Goal: Check status: Check status

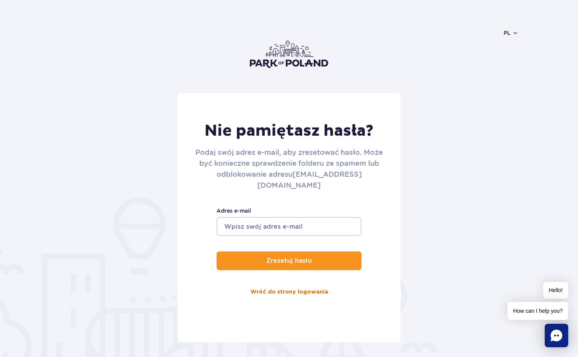
click at [297, 283] on link "Wróć do strony logowania" at bounding box center [289, 292] width 78 height 19
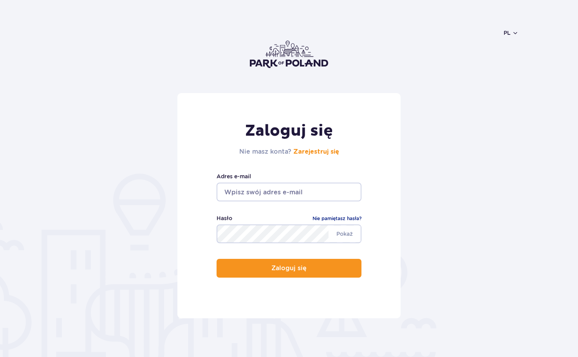
click at [267, 201] on input "email" at bounding box center [289, 192] width 145 height 19
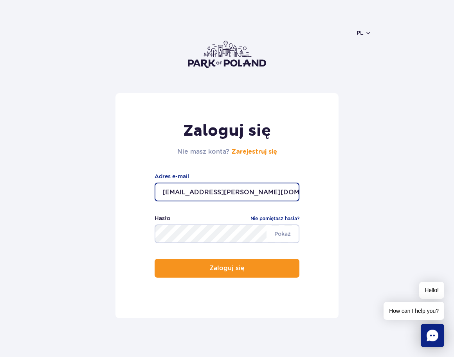
type input "yanka.zabka@gmail.com"
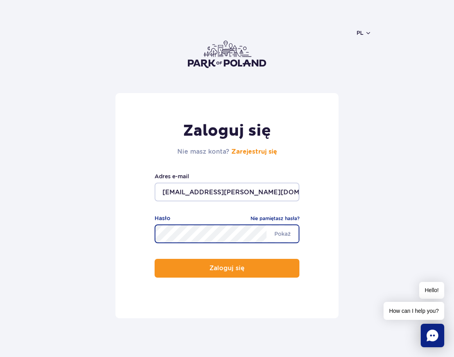
click at [155, 259] on button "Zaloguj się" at bounding box center [227, 268] width 145 height 19
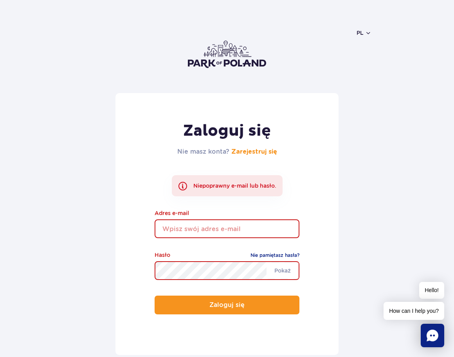
click at [184, 229] on input "email" at bounding box center [227, 229] width 145 height 19
type input "yanka.zabka@gmail.com"
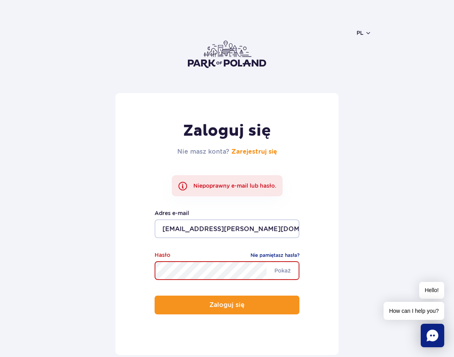
click at [155, 296] on button "Zaloguj się" at bounding box center [227, 305] width 145 height 19
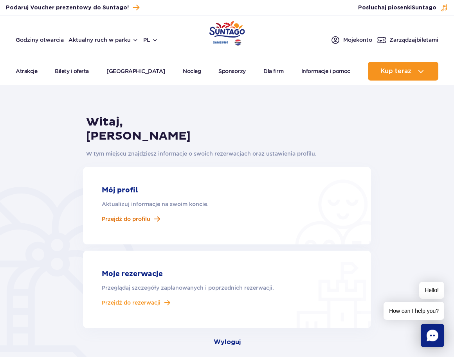
click at [146, 219] on span "Przejdź do profilu" at bounding box center [126, 219] width 49 height 7
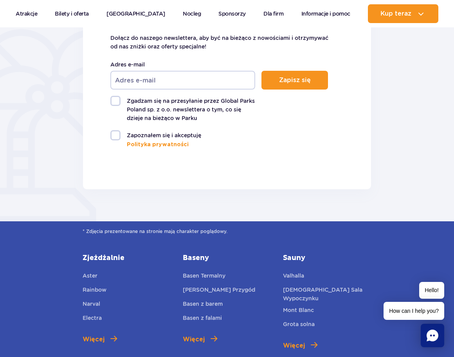
scroll to position [516, 0]
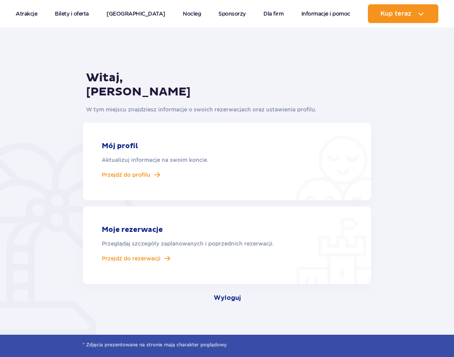
scroll to position [46, 0]
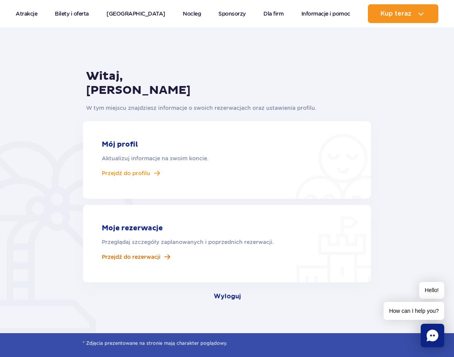
click at [143, 258] on span "Przejdź do rezerwacji" at bounding box center [131, 257] width 59 height 7
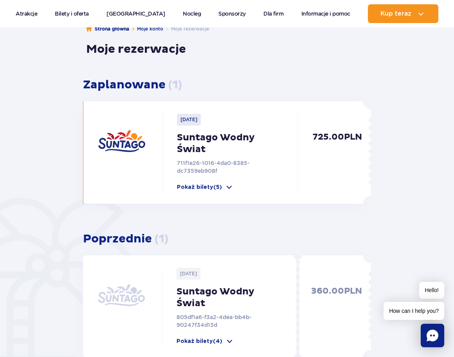
scroll to position [79, 0]
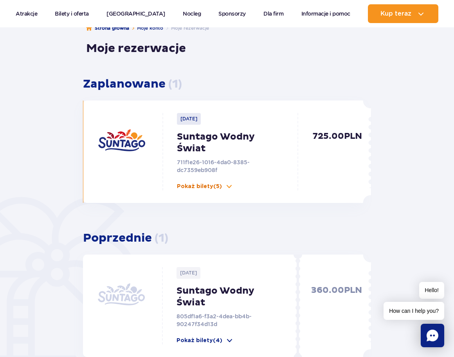
click at [218, 190] on p "Pokaż bilety (5)" at bounding box center [199, 187] width 45 height 8
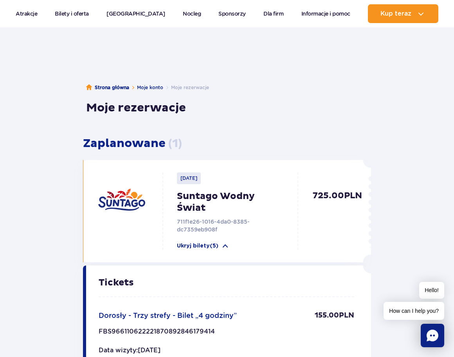
scroll to position [20, 0]
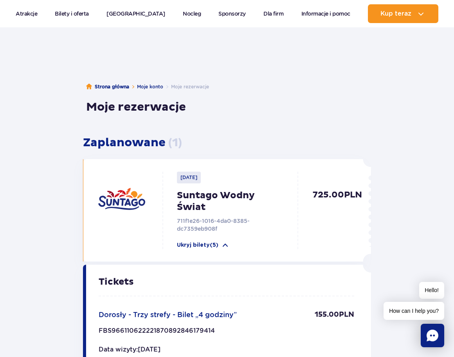
click at [157, 194] on div at bounding box center [130, 201] width 64 height 47
click at [191, 181] on p "[DATE]" at bounding box center [189, 178] width 24 height 12
click at [196, 199] on p "Suntago Wodny Świat" at bounding box center [227, 201] width 101 height 23
click at [222, 246] on button "Ukryj bilety (5)" at bounding box center [203, 246] width 52 height 8
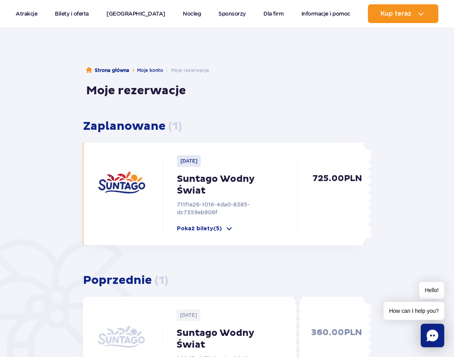
scroll to position [0, 0]
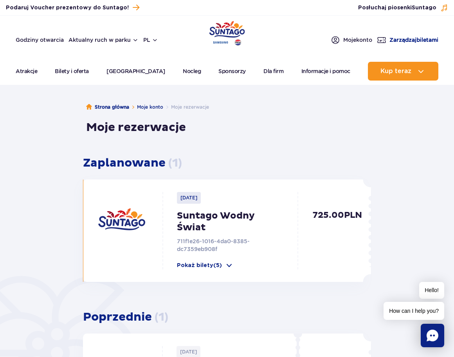
click at [390, 42] on span "Zarządzaj biletami" at bounding box center [414, 40] width 49 height 8
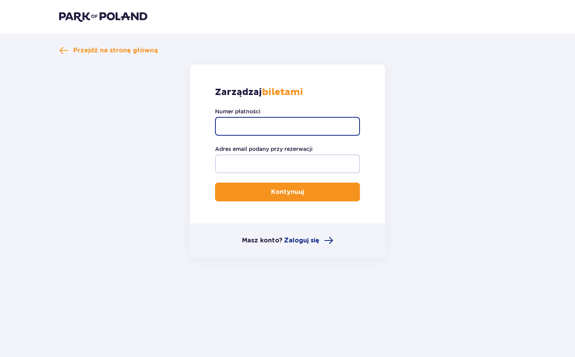
click at [253, 124] on input "Numer płatności" at bounding box center [287, 126] width 145 height 19
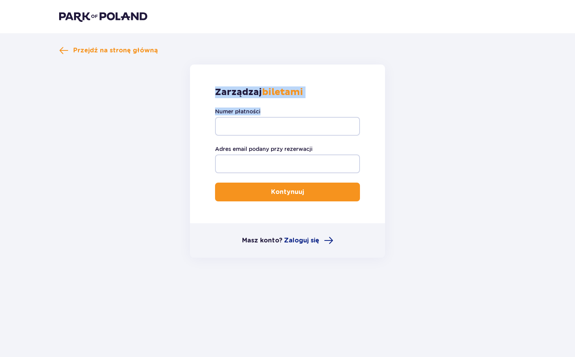
drag, startPoint x: 215, startPoint y: 92, endPoint x: 348, endPoint y: 92, distance: 133.9
click at [348, 92] on div "Zarządzaj biletami Numer płatności Adres email podany przy rezerwacji Kontynuuj" at bounding box center [287, 144] width 195 height 159
click at [317, 91] on div "Zarządzaj biletami Numer płatności Adres email podany przy rezerwacji Kontynuuj" at bounding box center [287, 144] width 195 height 159
drag, startPoint x: 317, startPoint y: 91, endPoint x: 221, endPoint y: 91, distance: 95.9
click at [221, 91] on div "Zarządzaj biletami Numer płatności Adres email podany przy rezerwacji Kontynuuj" at bounding box center [287, 144] width 195 height 159
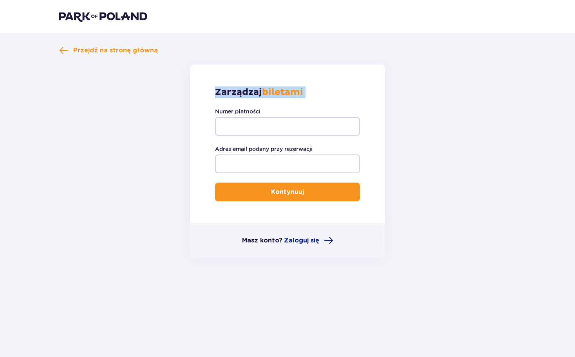
click at [295, 98] on div at bounding box center [295, 98] width 0 height 0
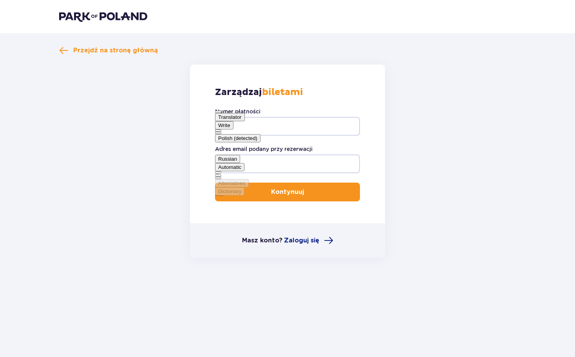
click at [337, 97] on div "Zarządzaj biletami Numer płatności Adres email podany przy rezerwacji Kontynuuj" at bounding box center [287, 144] width 195 height 159
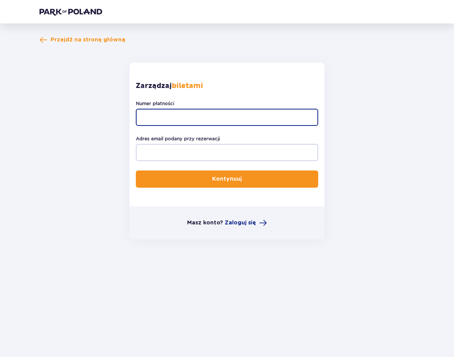
click at [179, 118] on input "Numer płatności" at bounding box center [227, 117] width 182 height 17
paste input "TR-VRC-JB435FX"
type input "TR-VRC-JB435FX"
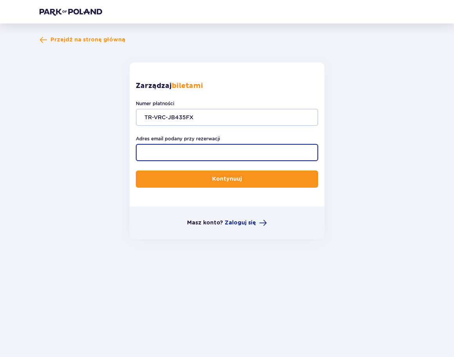
click at [176, 153] on input "Adres email podany przy rezerwacji" at bounding box center [227, 152] width 182 height 17
type input "yanka.zabka@gmail.com"
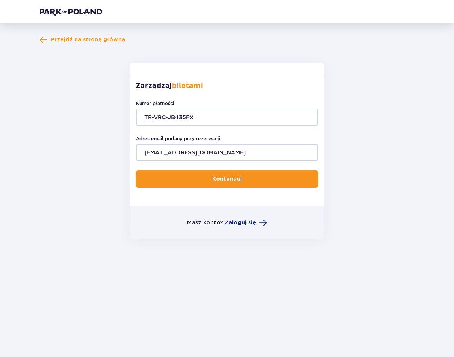
click at [183, 186] on button "Kontynuuj" at bounding box center [227, 179] width 182 height 17
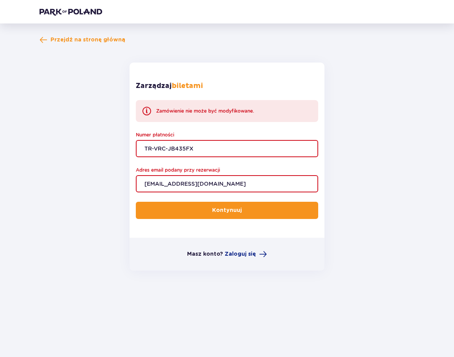
click at [144, 149] on input "TR-VRC-JB435FX" at bounding box center [227, 148] width 182 height 17
click at [192, 215] on button "Kontynuuj" at bounding box center [227, 210] width 182 height 17
click at [198, 148] on input "TR-VRC-JB435FX" at bounding box center [227, 148] width 182 height 17
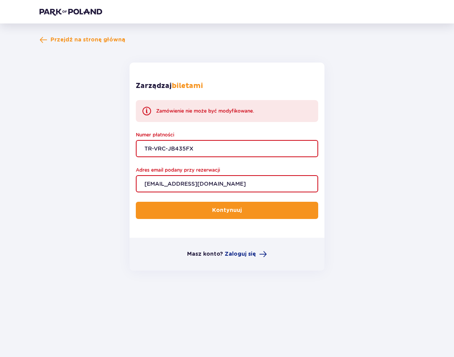
click at [204, 209] on button "Kontynuuj" at bounding box center [227, 210] width 182 height 17
